Goal: Task Accomplishment & Management: Manage account settings

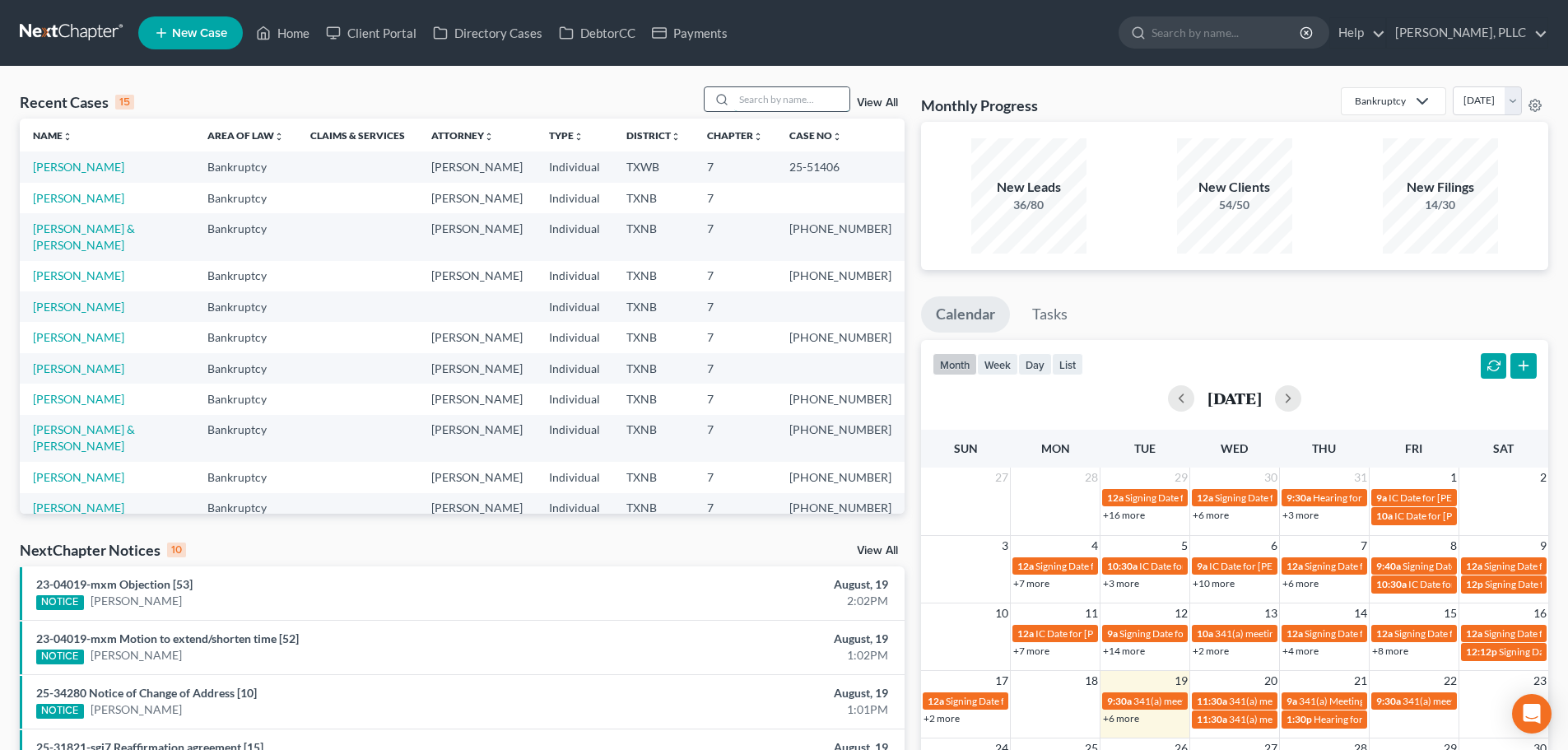
click at [802, 106] on input "search" at bounding box center [792, 99] width 115 height 24
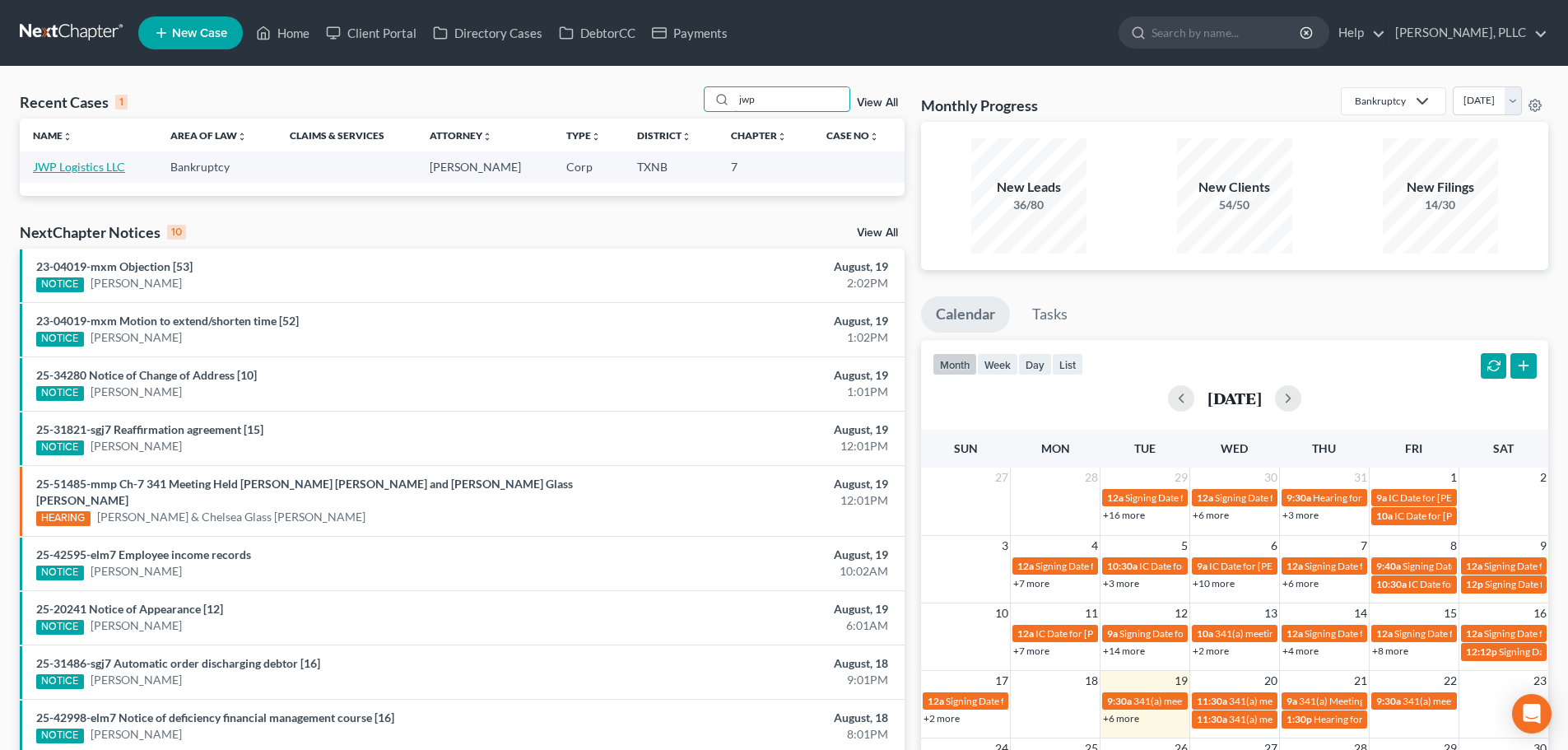
type input "jwp"
click at [101, 172] on link "JWP Logistics LLC" at bounding box center [79, 167] width 92 height 14
select select "3"
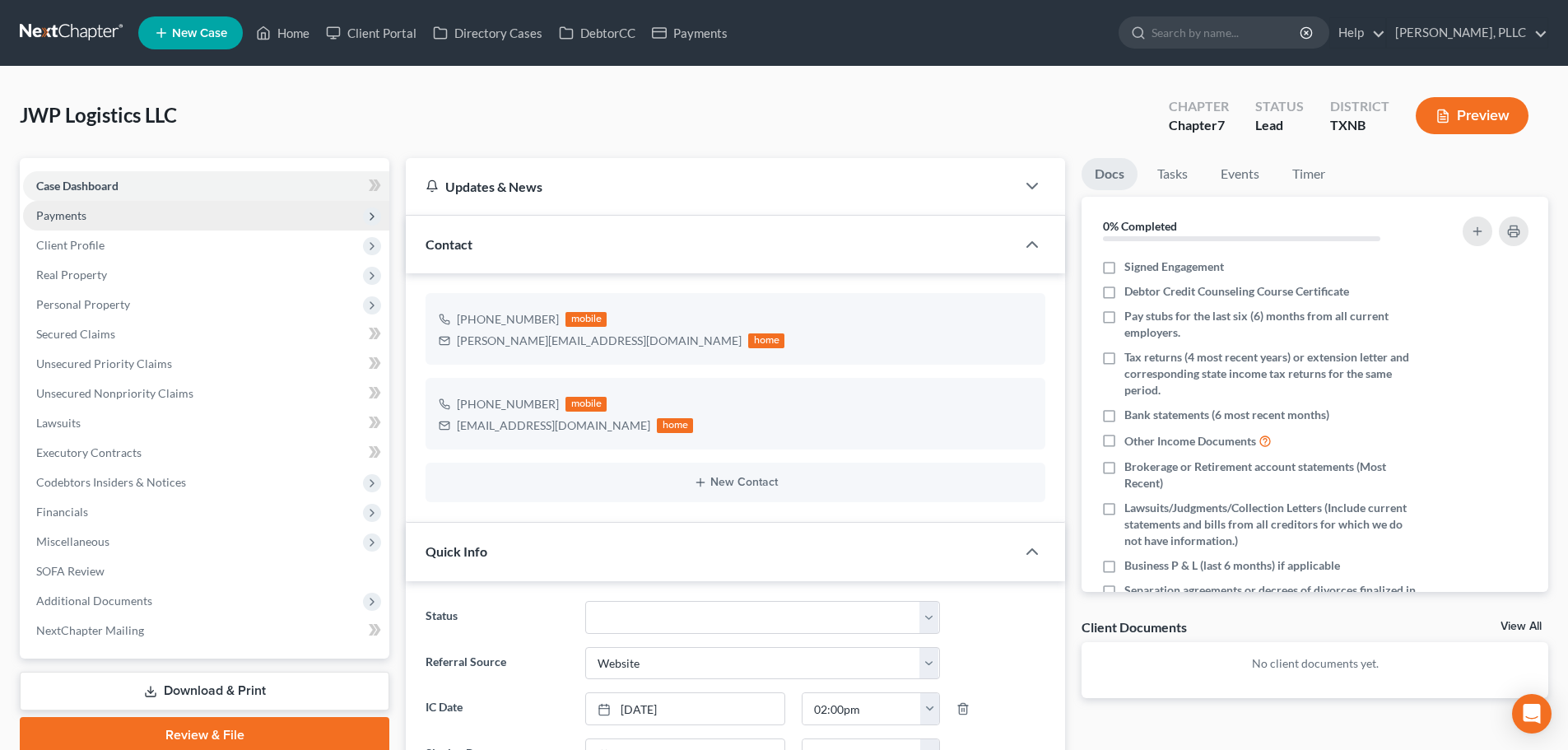
click at [81, 215] on span "Payments" at bounding box center [62, 215] width 51 height 14
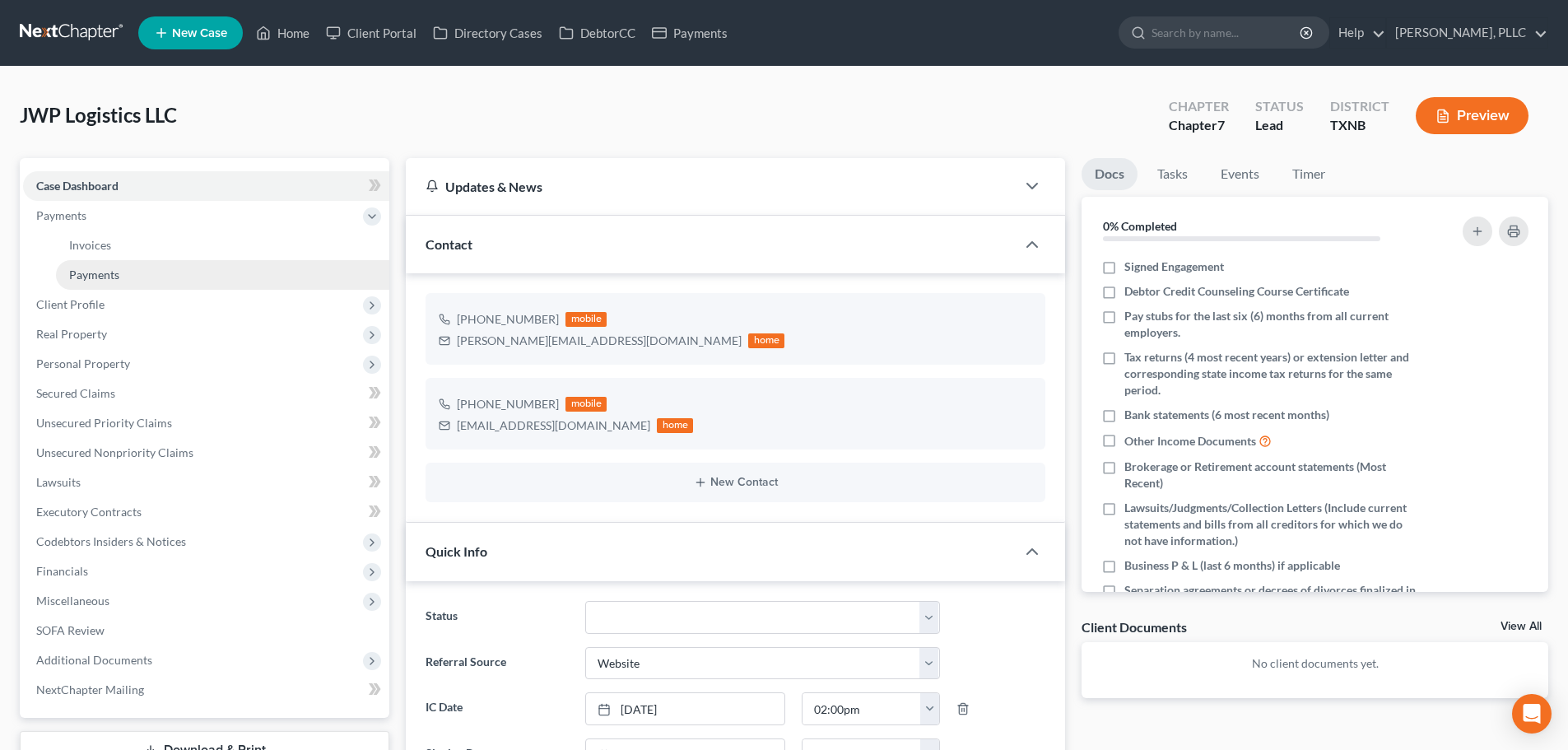
click at [88, 270] on span "Payments" at bounding box center [94, 275] width 51 height 14
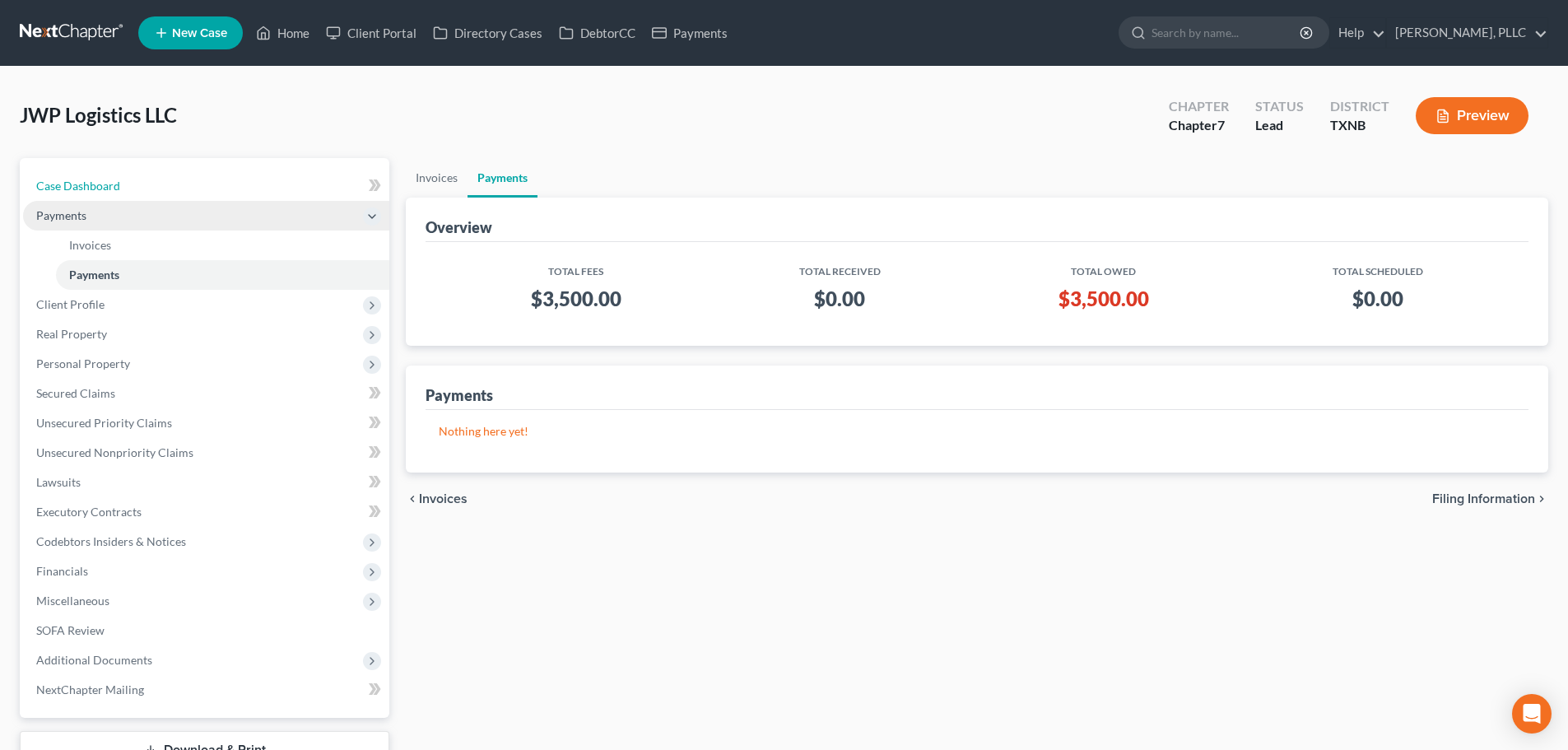
drag, startPoint x: 75, startPoint y: 193, endPoint x: 170, endPoint y: 215, distance: 97.5
click at [75, 193] on link "Case Dashboard" at bounding box center [206, 186] width 366 height 30
select select "3"
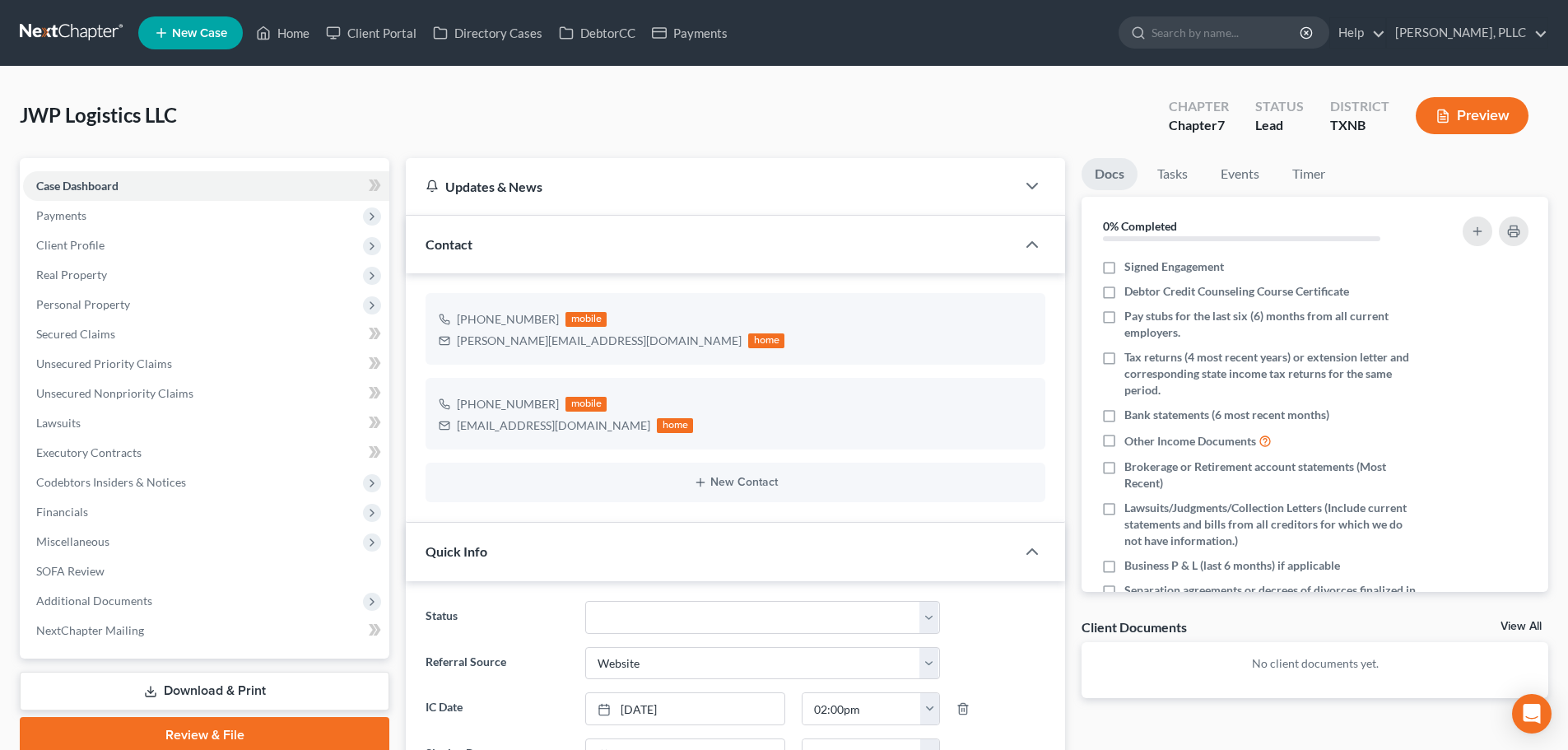
scroll to position [247, 0]
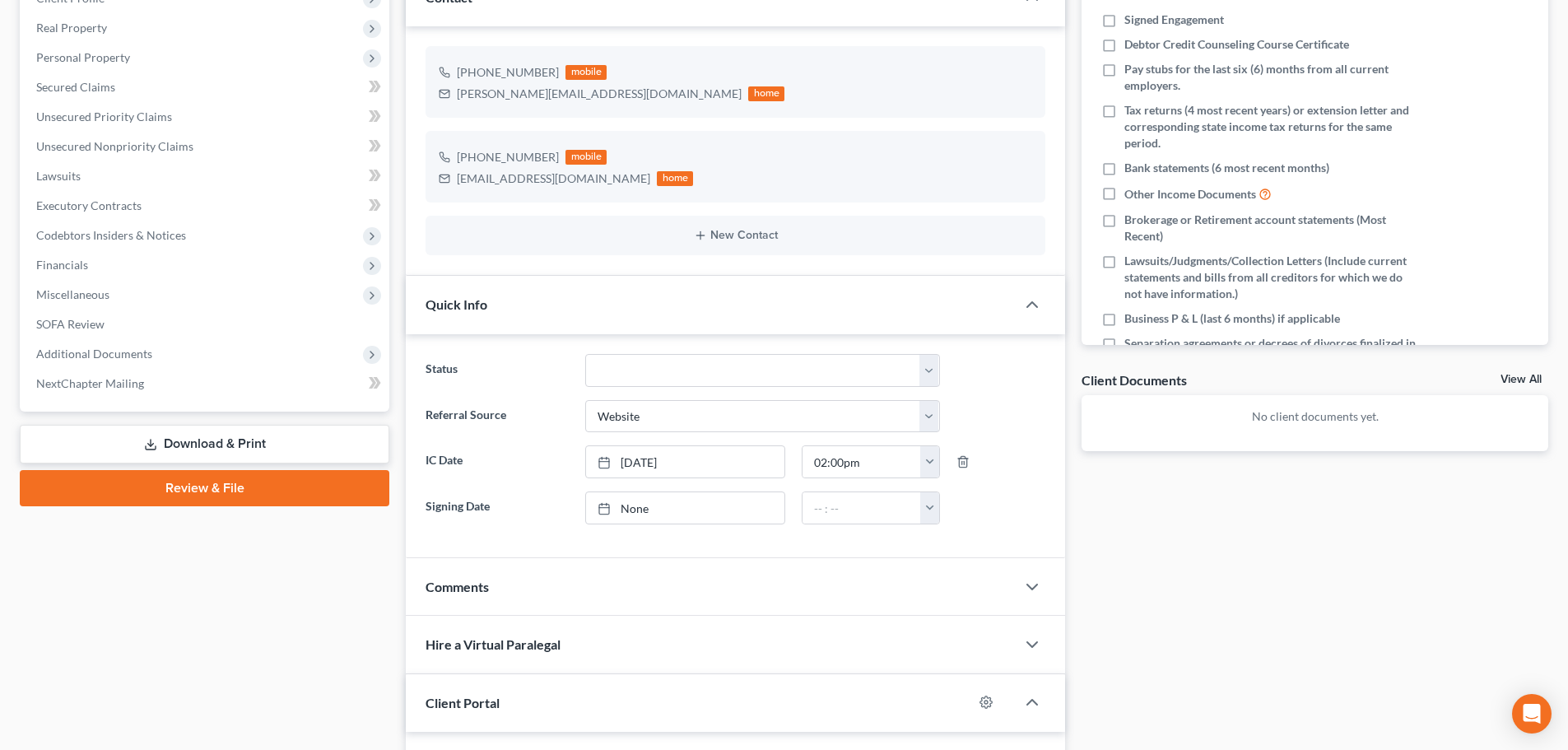
click at [1086, 594] on div "Docs Tasks Events Timer 0% Completed Nothing here yet! Signed Engagement Debtor…" at bounding box center [1315, 401] width 483 height 981
click at [188, 655] on div "Case Dashboard Payments Invoices Payments Payments Credit Report Client Profile" at bounding box center [204, 401] width 386 height 981
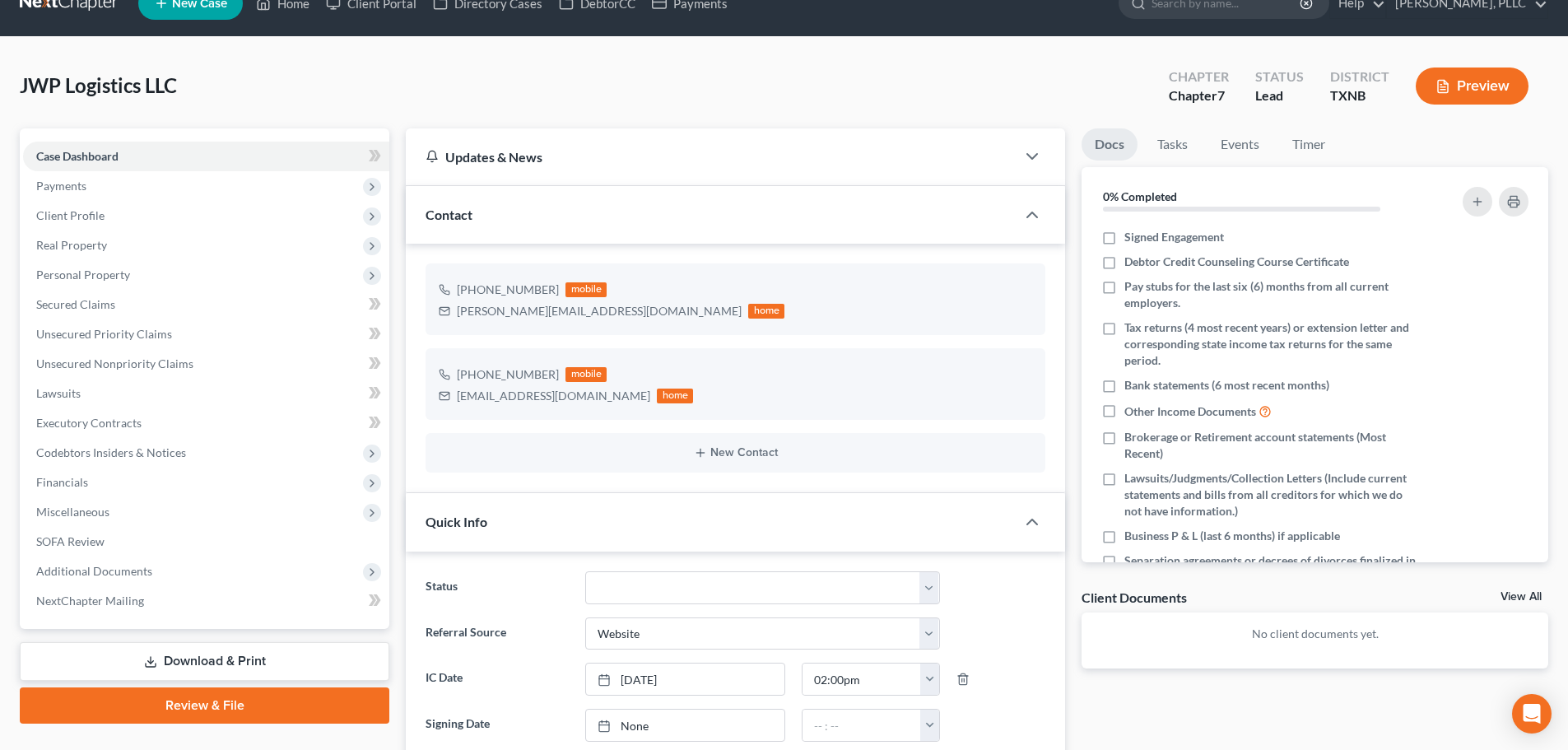
scroll to position [0, 0]
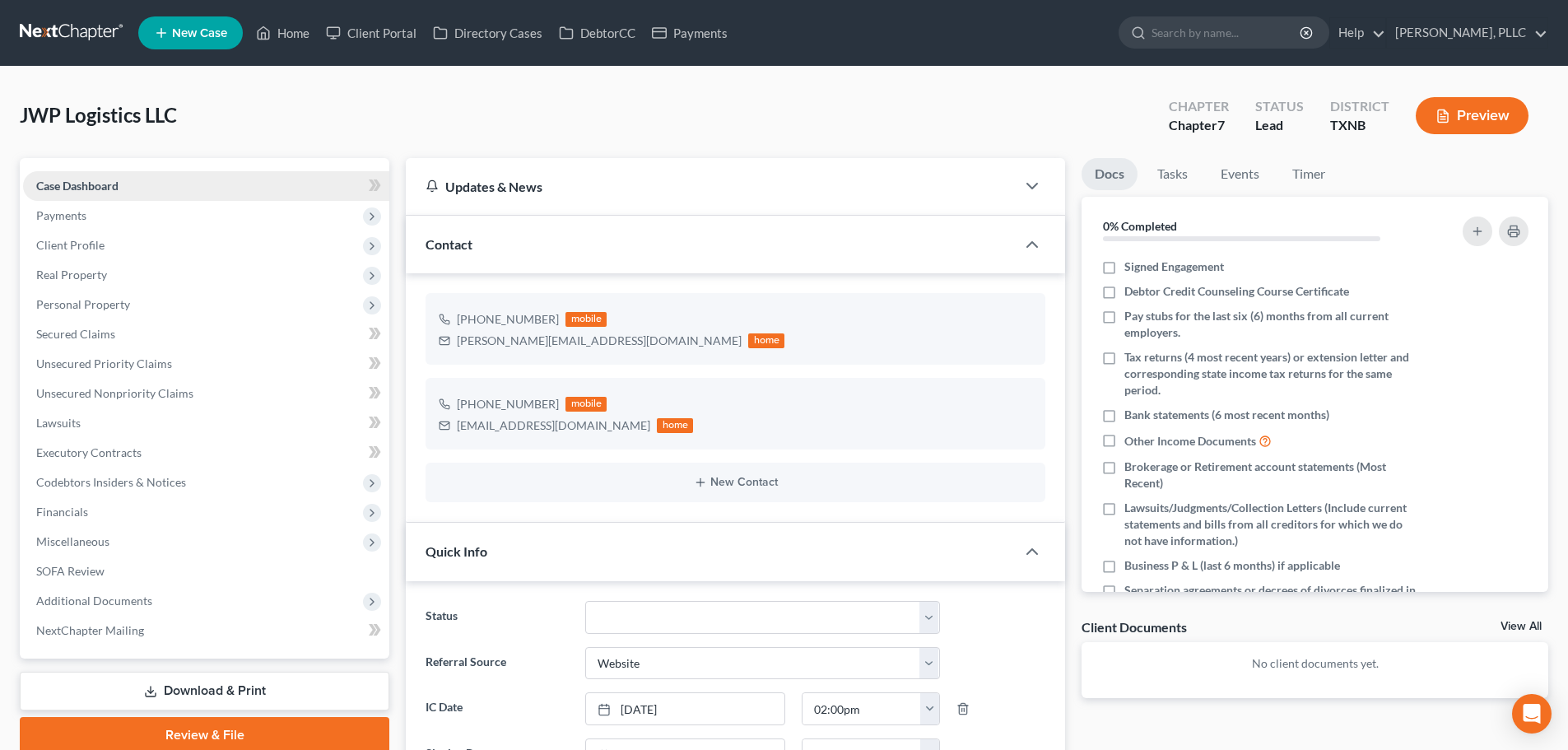
click at [85, 185] on span "Case Dashboard" at bounding box center [78, 186] width 82 height 14
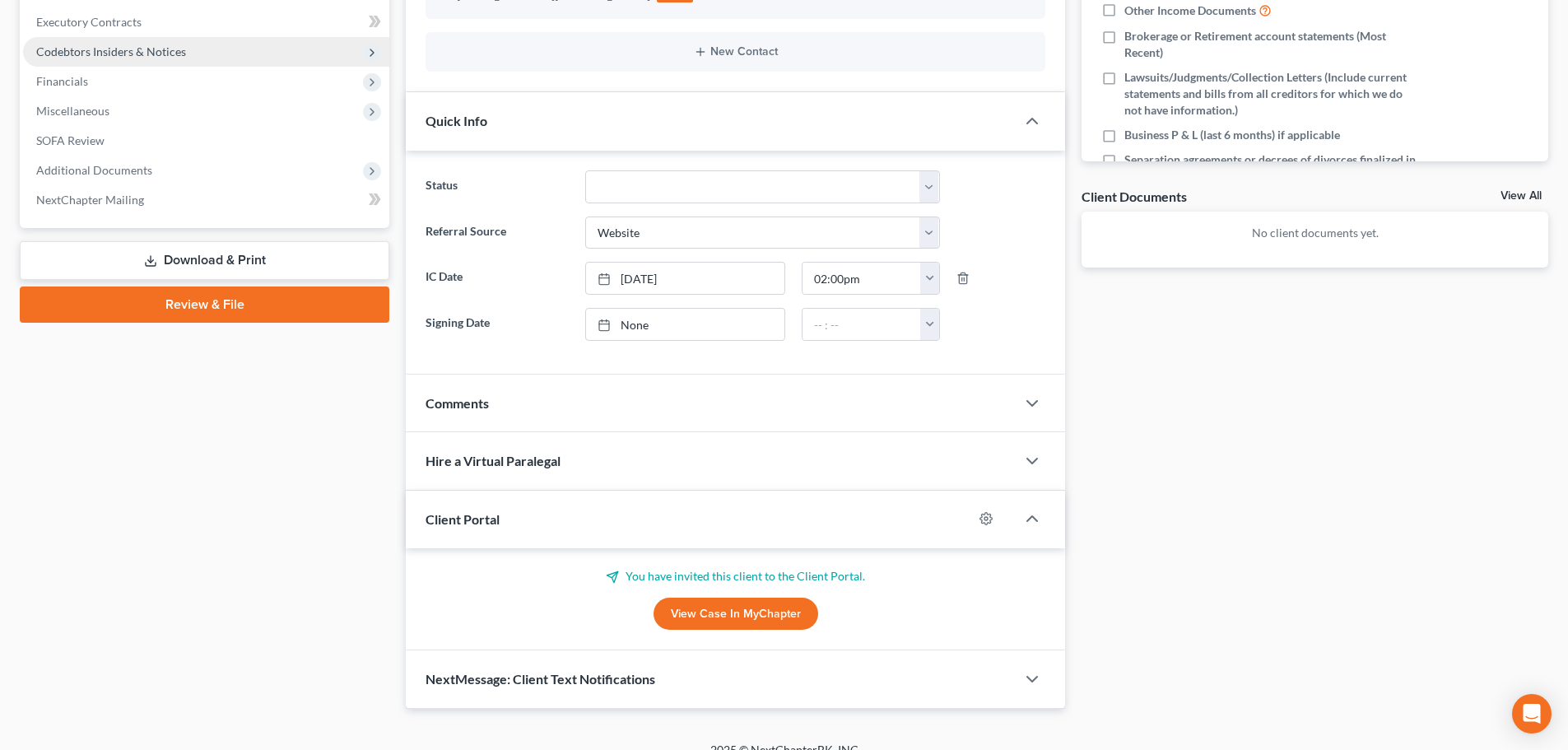
scroll to position [452, 0]
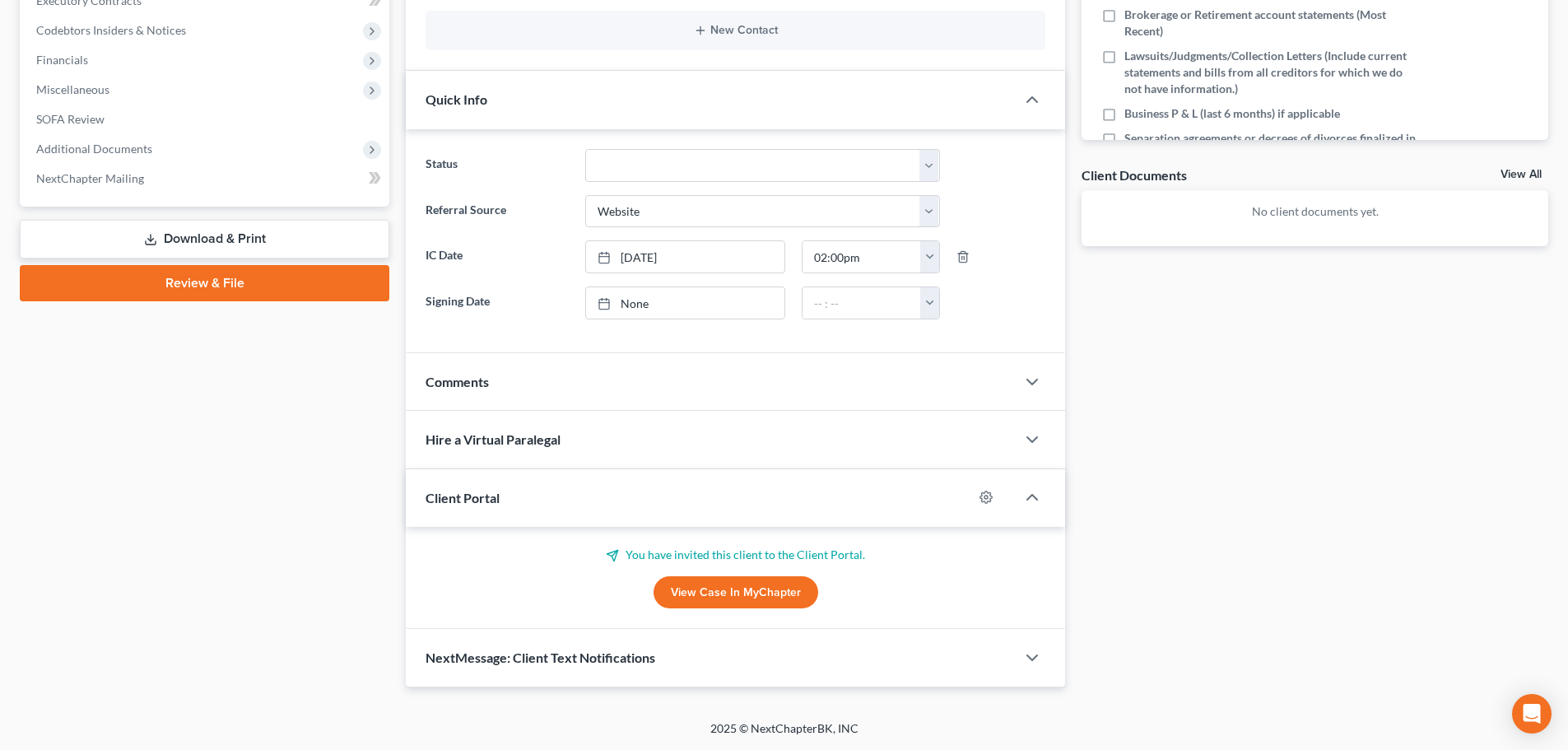
click at [733, 595] on link "View Case in MyChapter" at bounding box center [736, 593] width 165 height 33
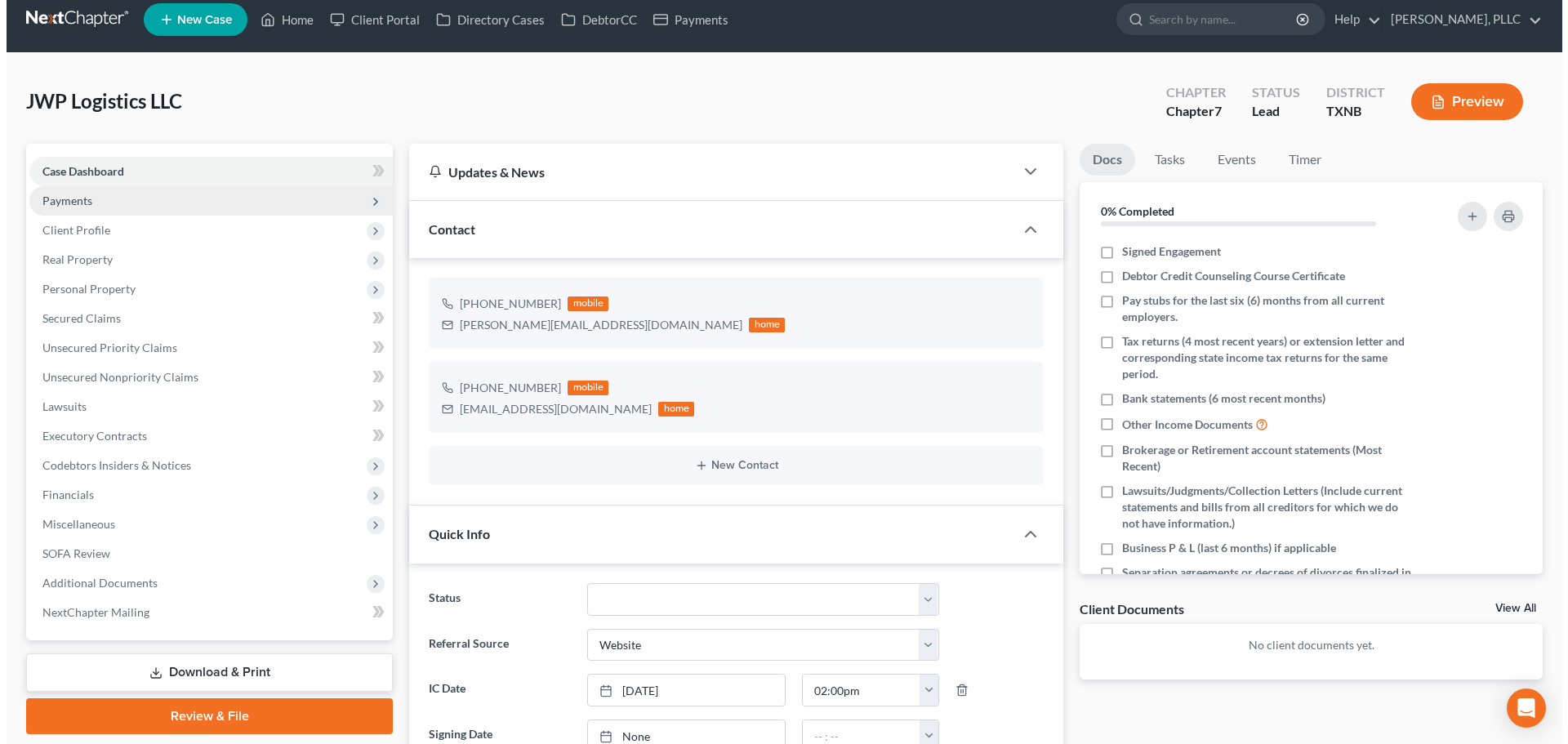
scroll to position [0, 0]
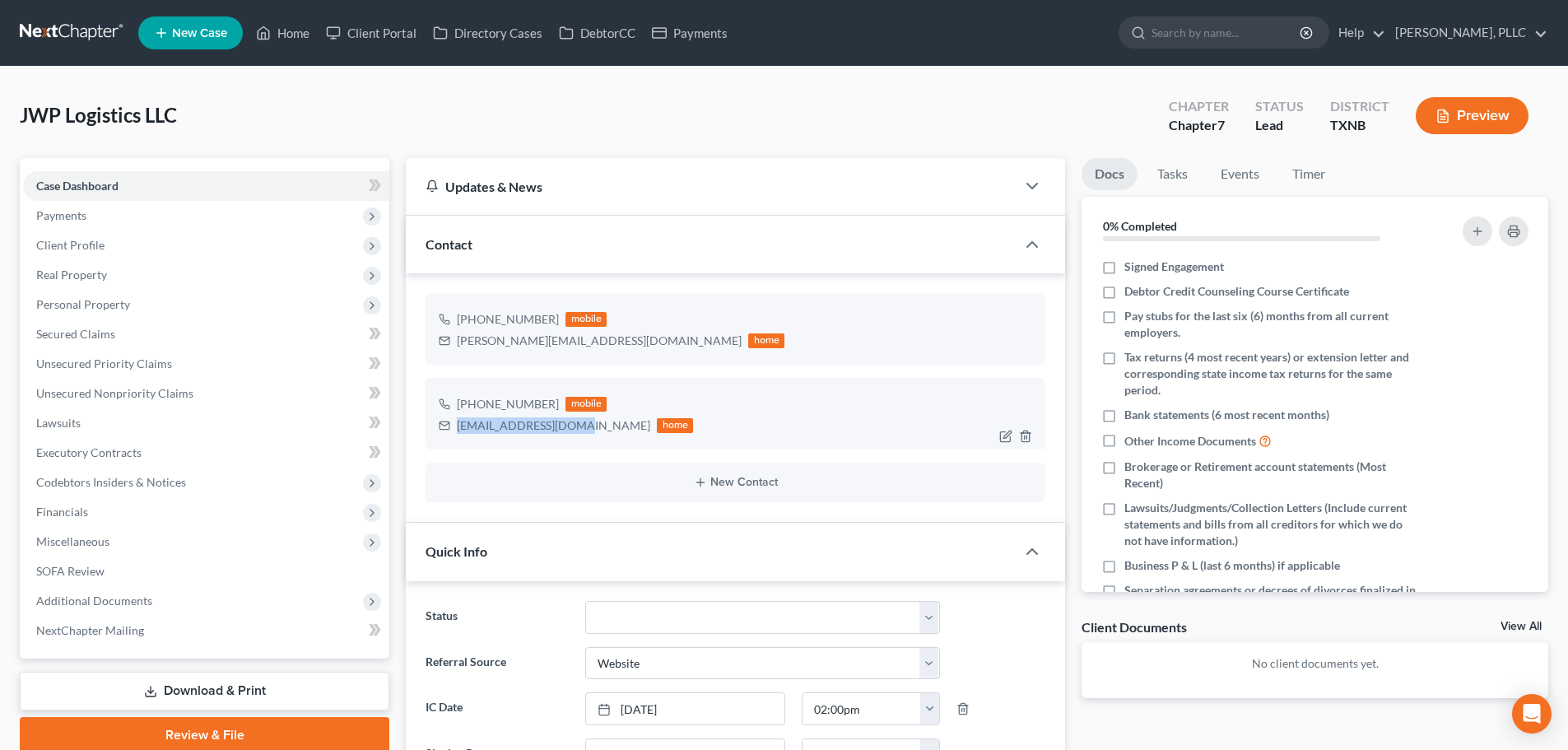
drag, startPoint x: 567, startPoint y: 430, endPoint x: 447, endPoint y: 427, distance: 120.0
click at [447, 427] on div "[EMAIL_ADDRESS][DOMAIN_NAME] home" at bounding box center [566, 426] width 255 height 22
copy div "[EMAIL_ADDRESS][DOMAIN_NAME]"
click at [104, 222] on span "Payments" at bounding box center [206, 215] width 366 height 30
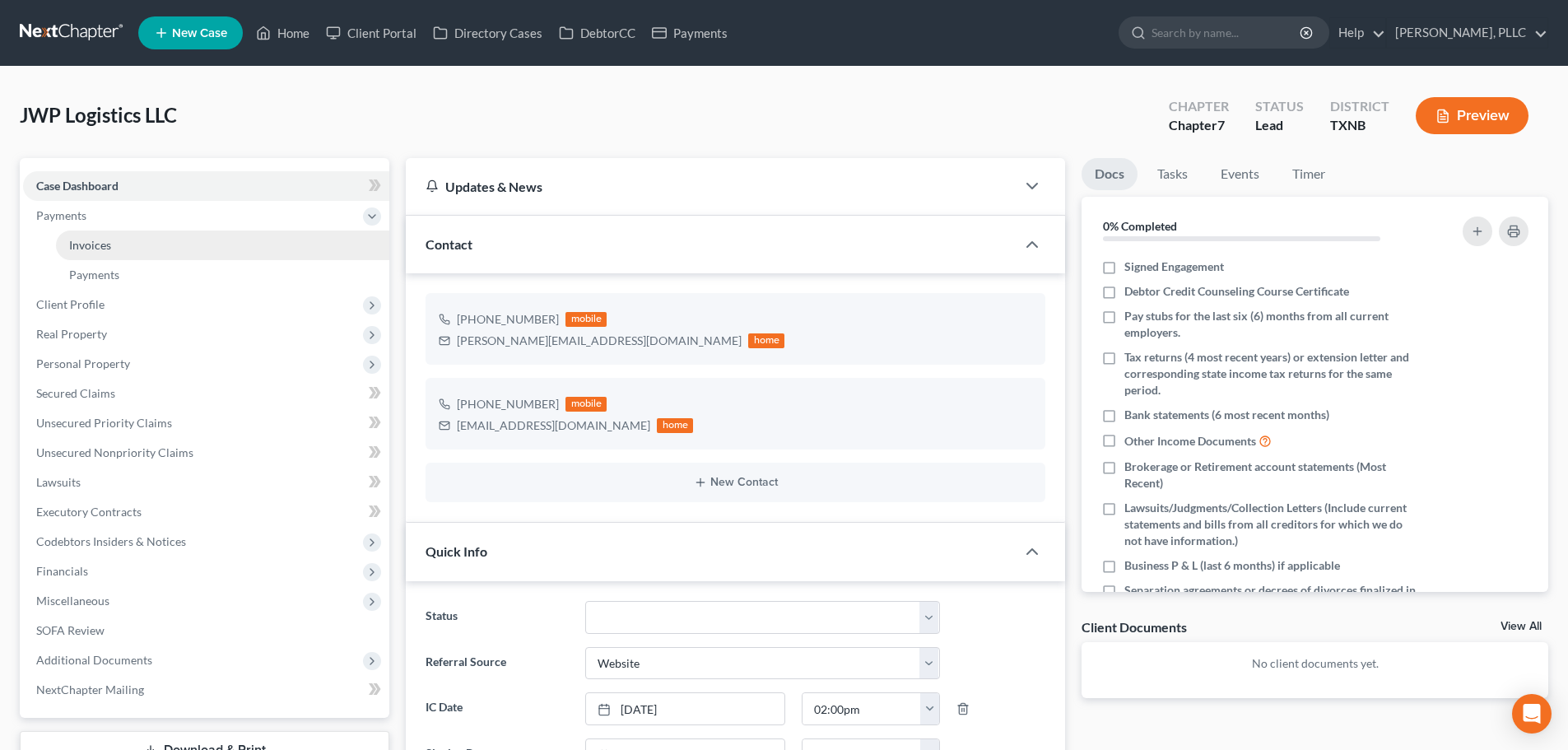
click at [113, 245] on link "Invoices" at bounding box center [222, 245] width 333 height 30
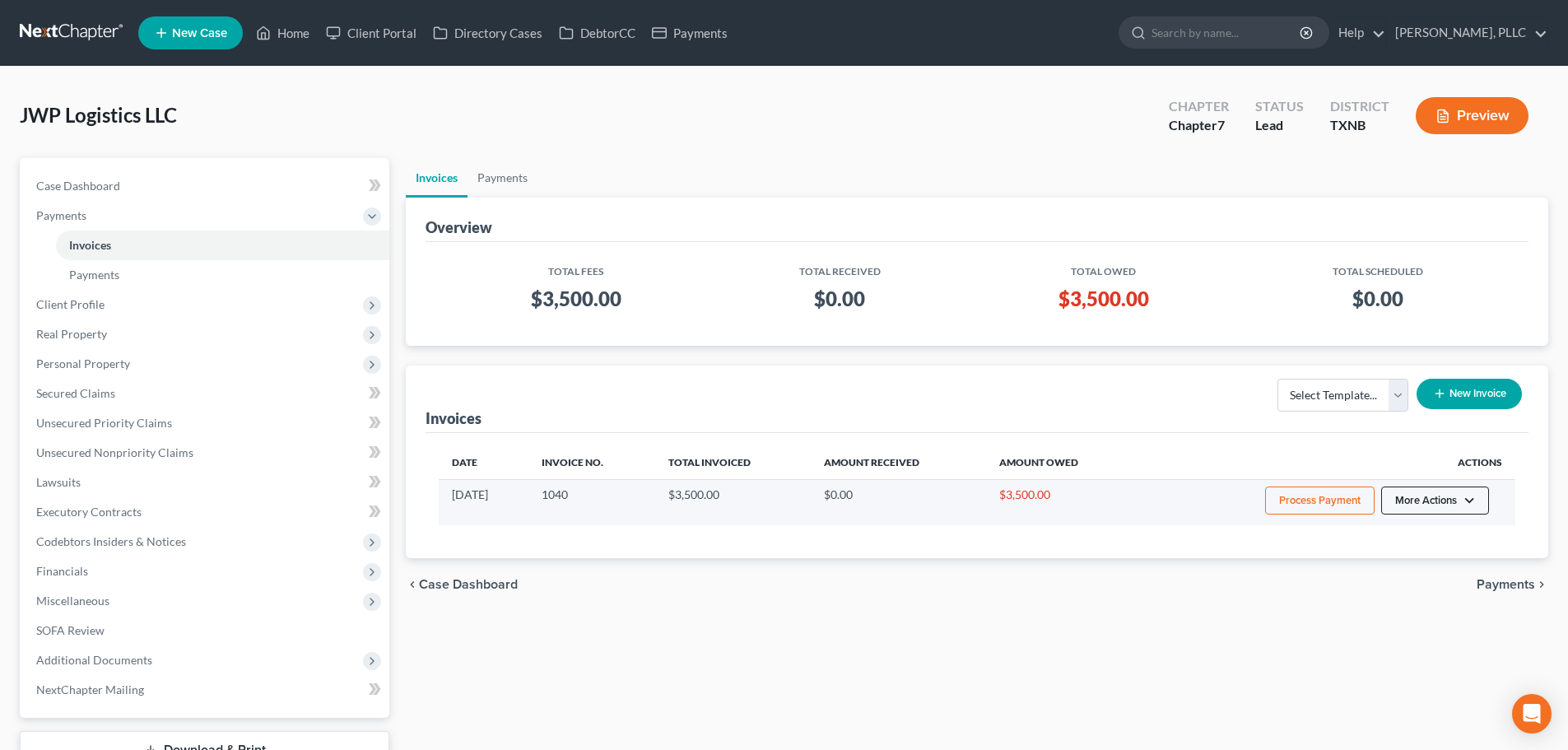
click at [1465, 507] on button "More Actions" at bounding box center [1435, 501] width 108 height 28
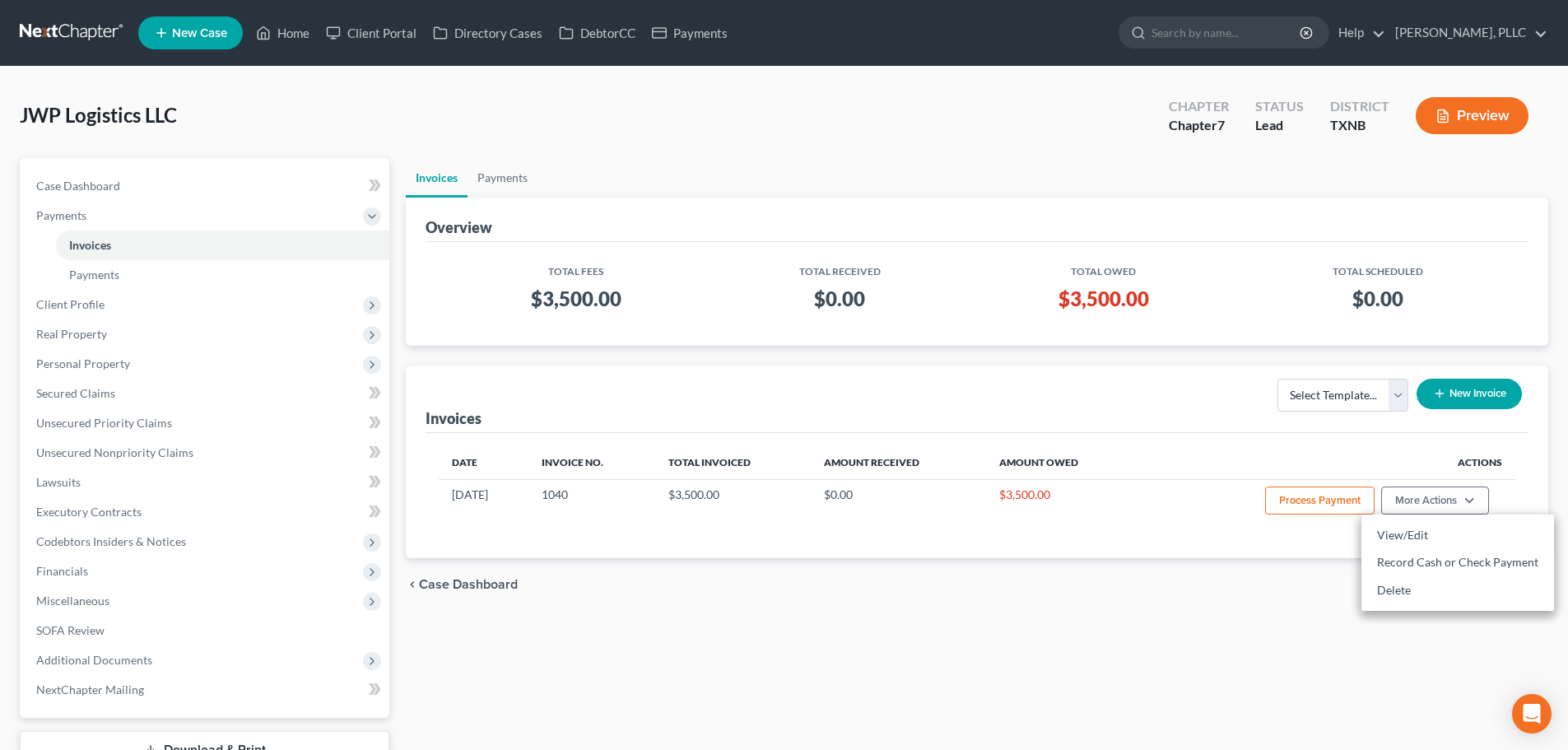
click at [1172, 392] on div "Invoices Select Template... Invoice New Invoice" at bounding box center [977, 399] width 1103 height 67
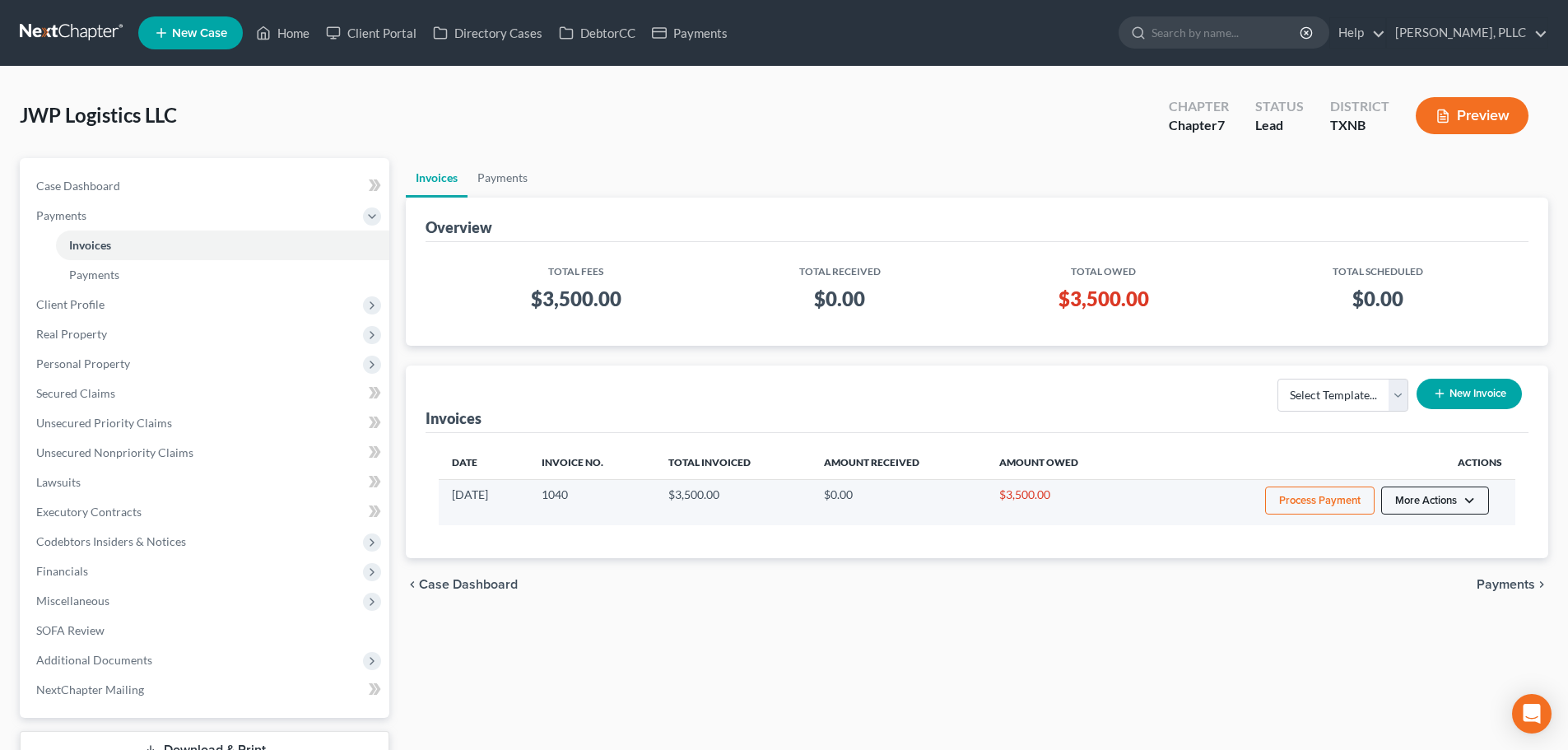
click at [1465, 502] on button "More Actions" at bounding box center [1435, 501] width 108 height 28
click at [1450, 537] on link "View/Edit" at bounding box center [1458, 535] width 193 height 28
select select "1"
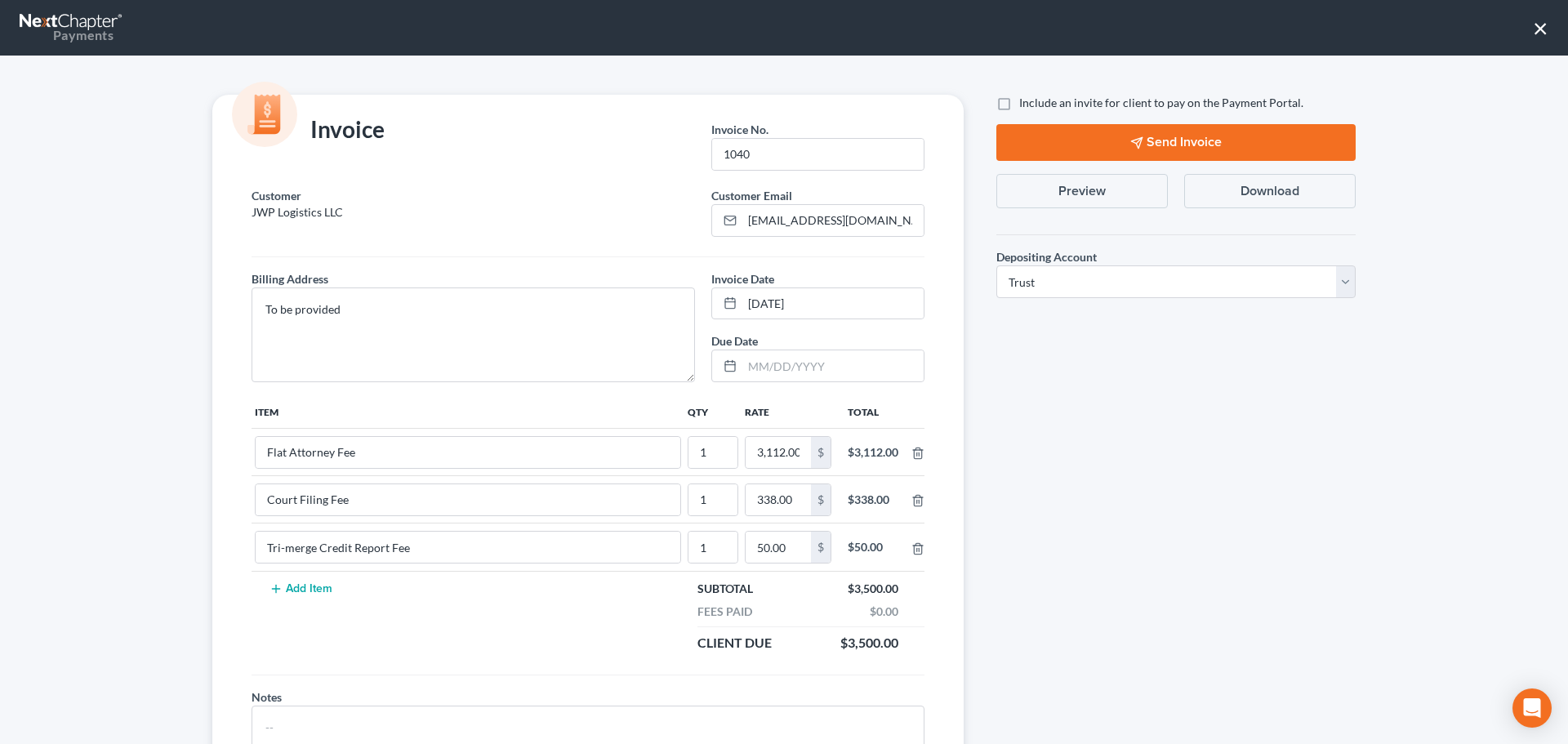
click at [1019, 105] on label "Include an invite for client to pay on the Payment Portal." at bounding box center [1161, 103] width 285 height 16
click at [1026, 105] on input "Include an invite for client to pay on the Payment Portal." at bounding box center [1031, 100] width 10 height 10
checkbox input "true"
click at [1095, 144] on button "Send Invoice" at bounding box center [1175, 143] width 359 height 36
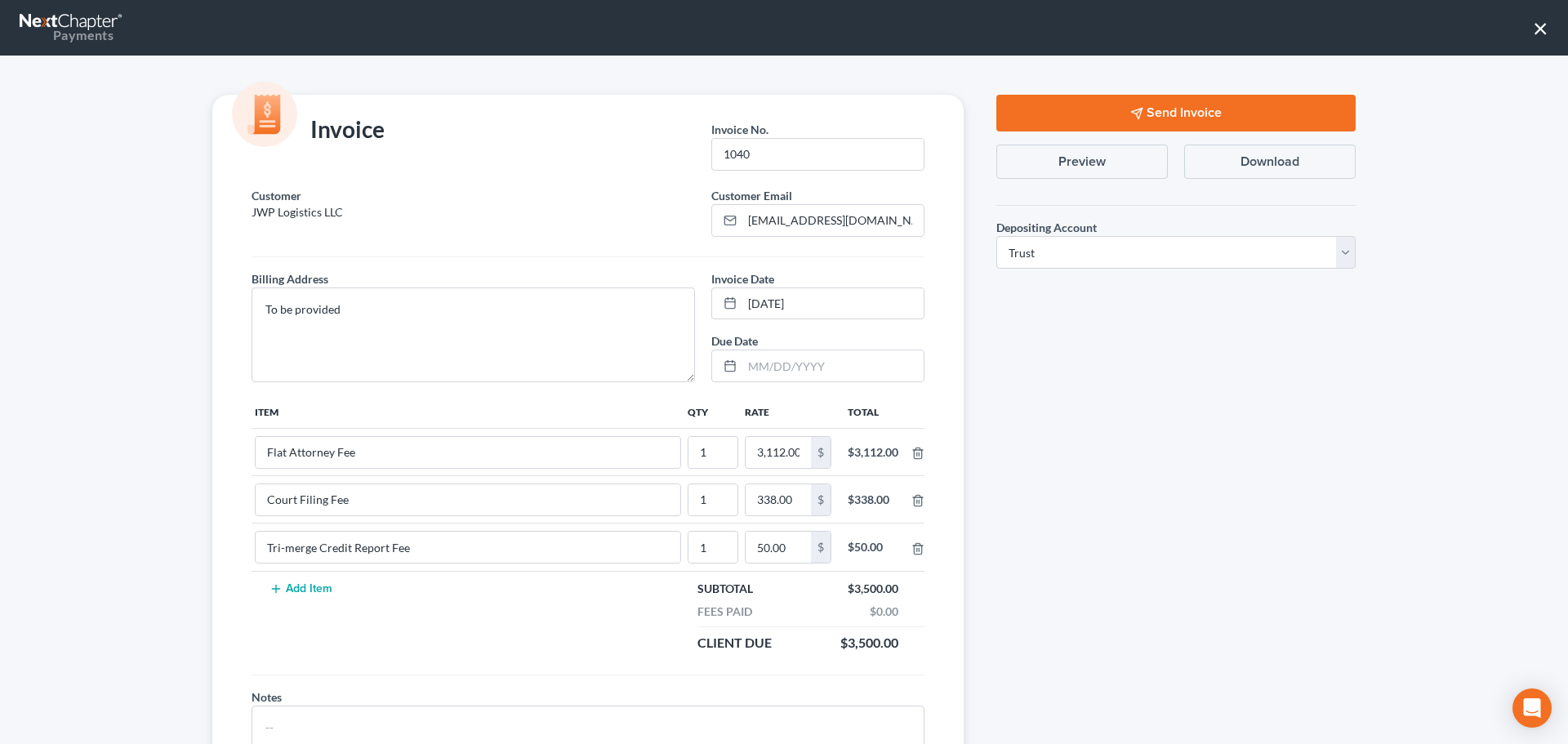
click at [1539, 28] on button "×" at bounding box center [1540, 28] width 16 height 26
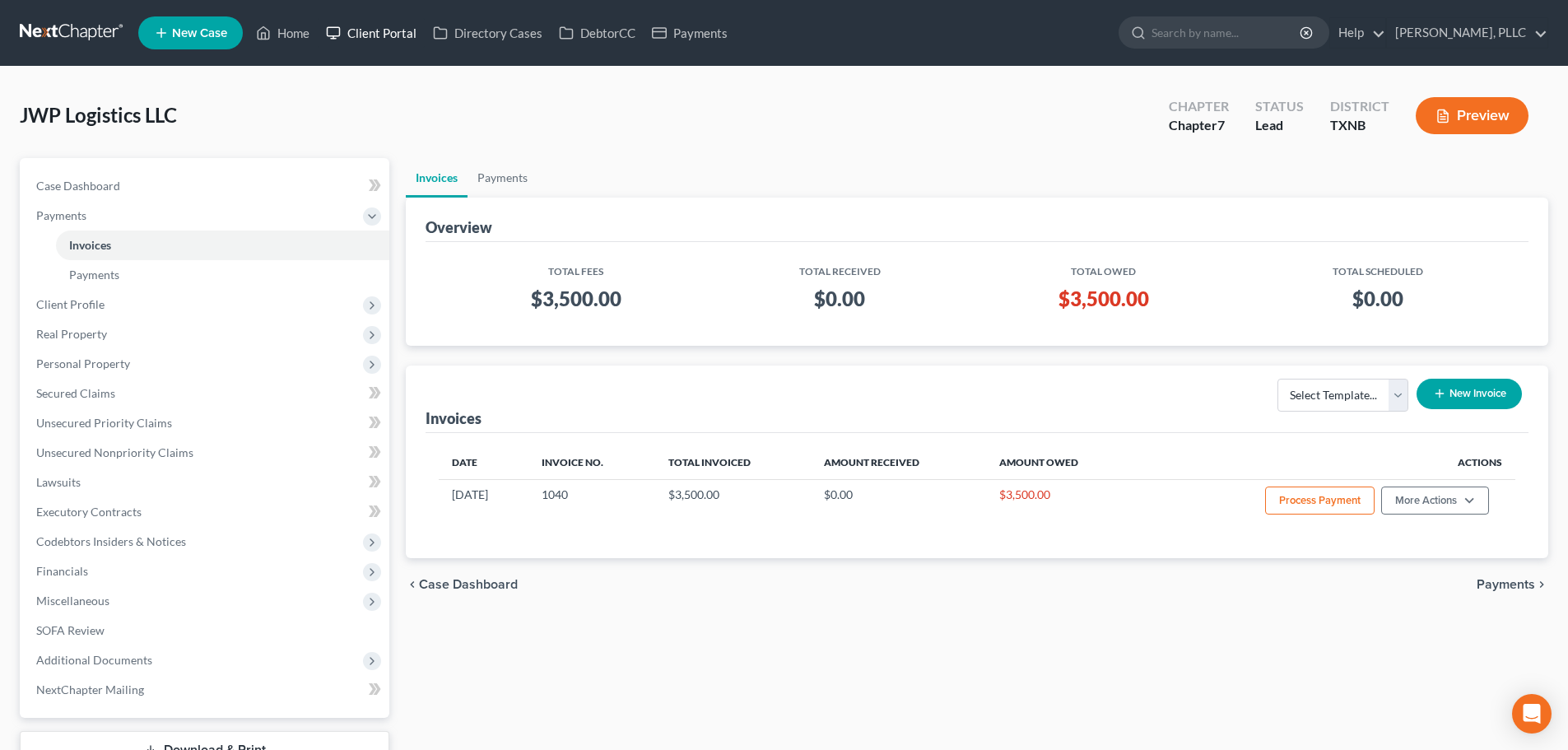
click at [402, 37] on link "Client Portal" at bounding box center [371, 33] width 107 height 30
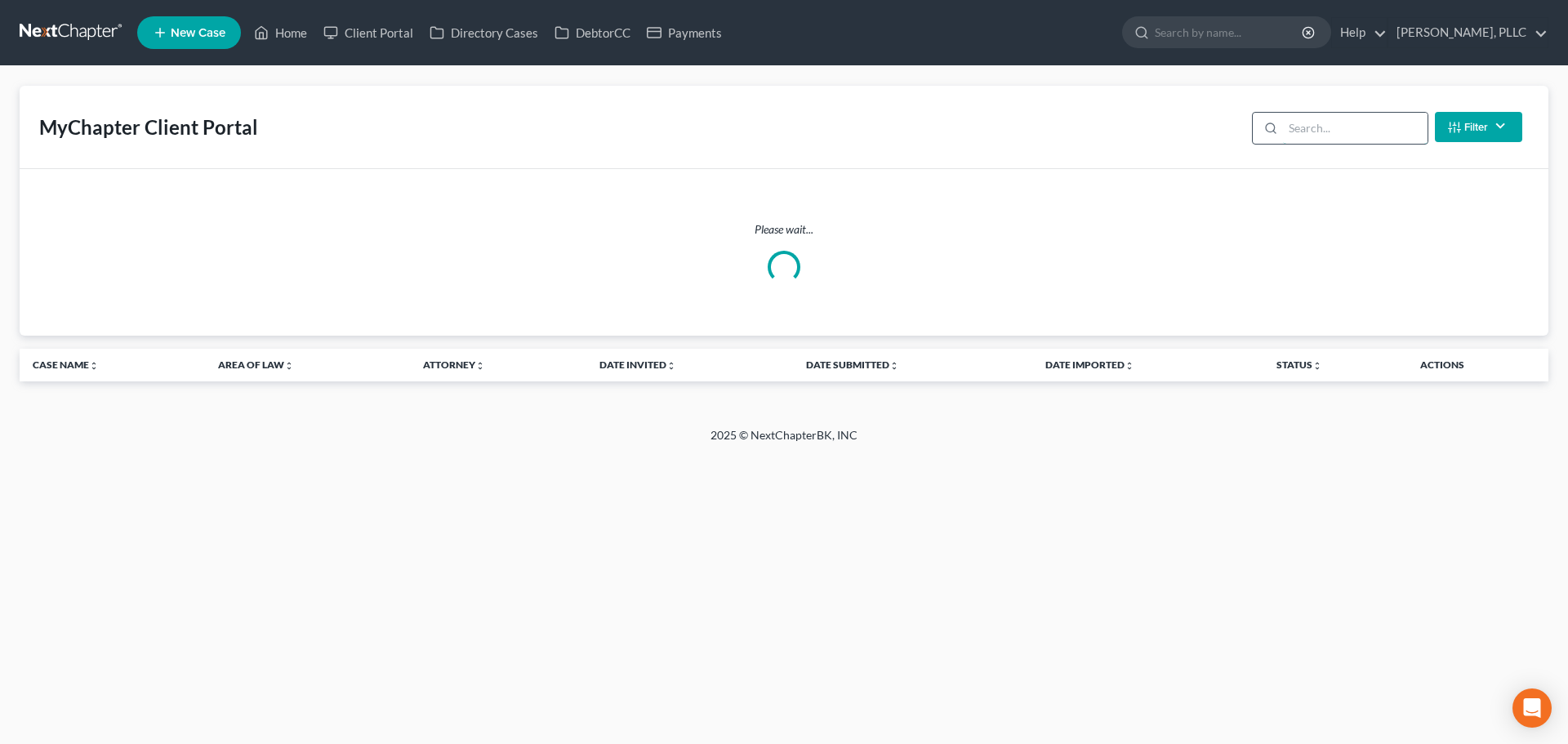
click at [1332, 128] on input "search" at bounding box center [1354, 128] width 144 height 31
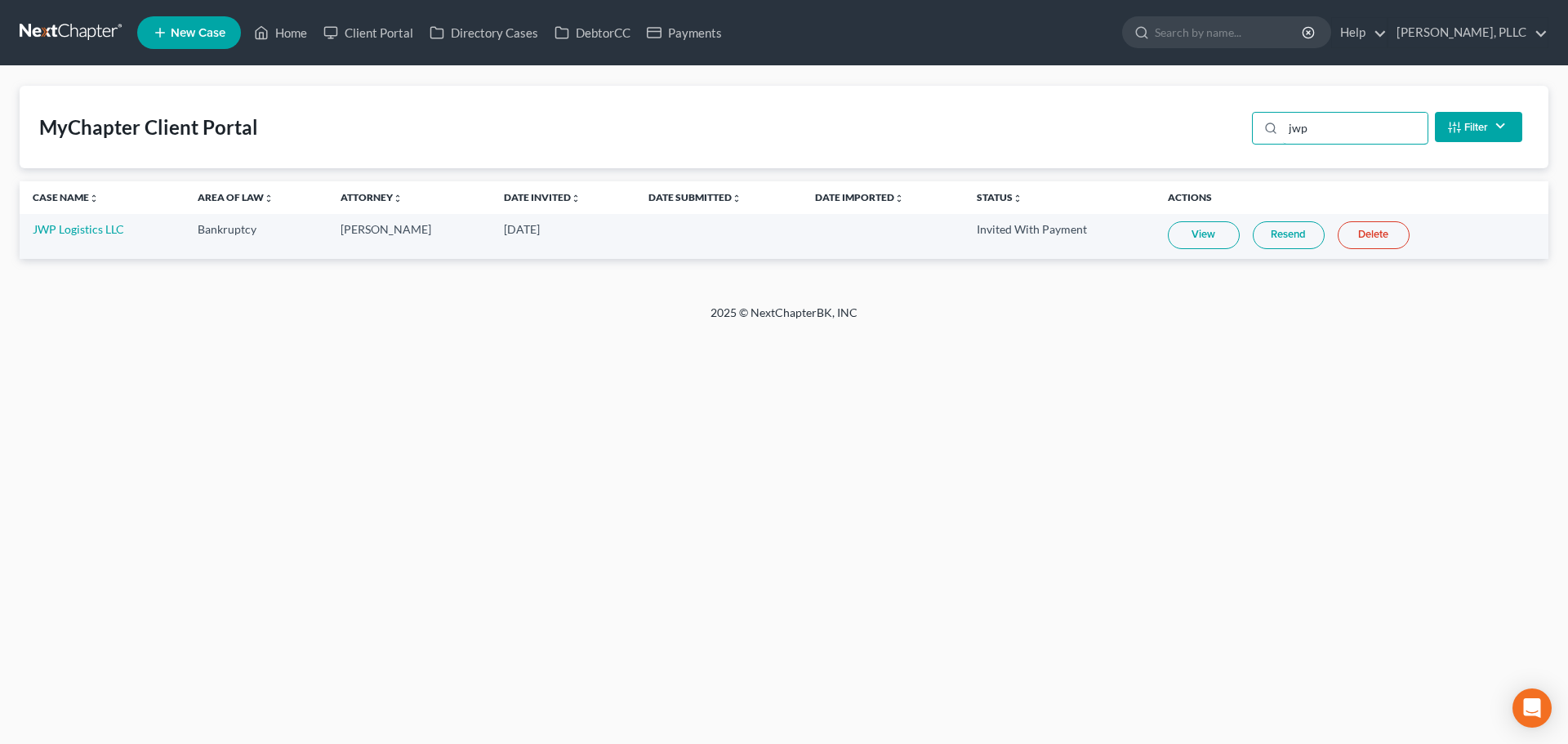
type input "jwp"
click at [1270, 239] on link "Resend" at bounding box center [1288, 235] width 72 height 28
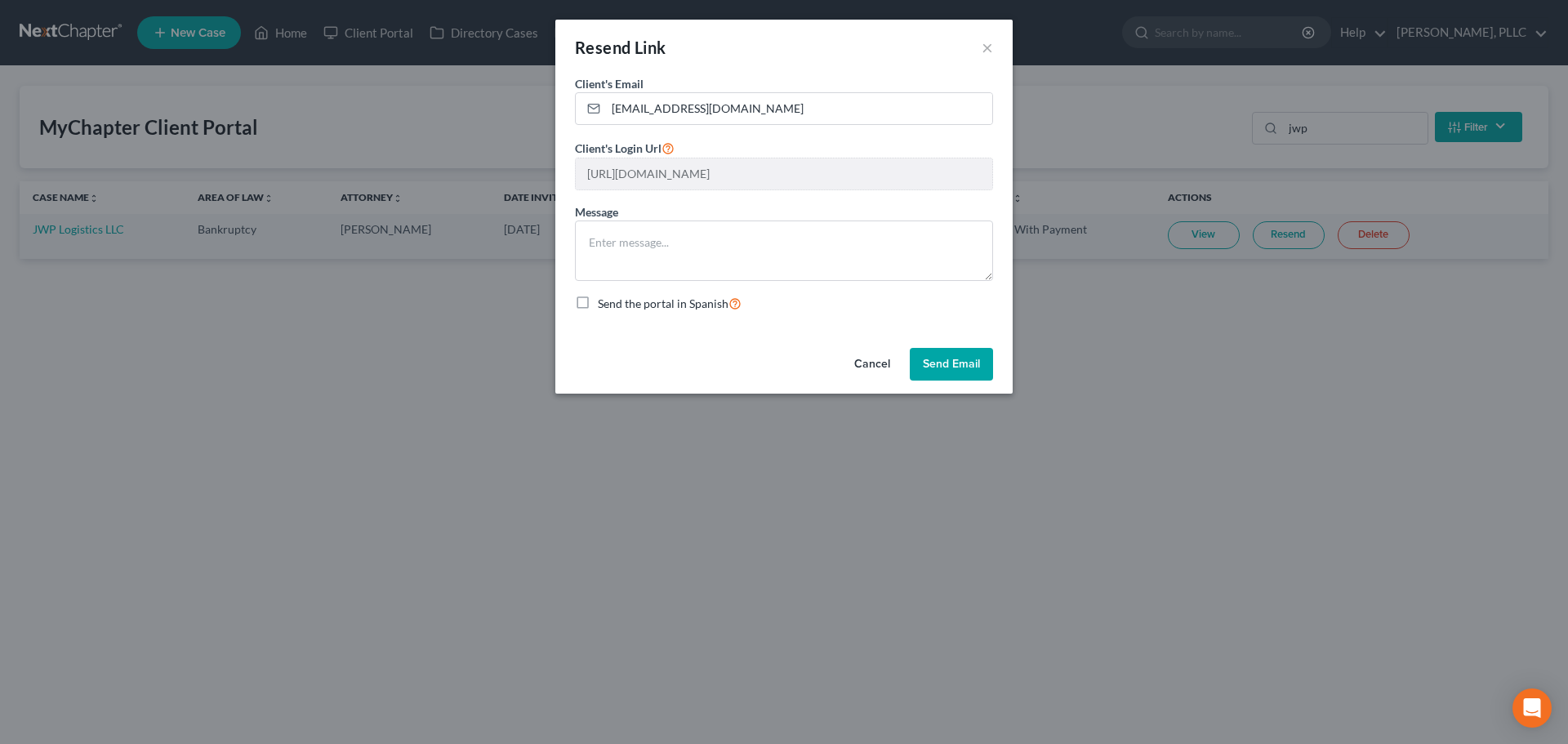
click at [957, 369] on button "Send Email" at bounding box center [951, 364] width 83 height 33
